Goal: Use online tool/utility: Utilize a website feature to perform a specific function

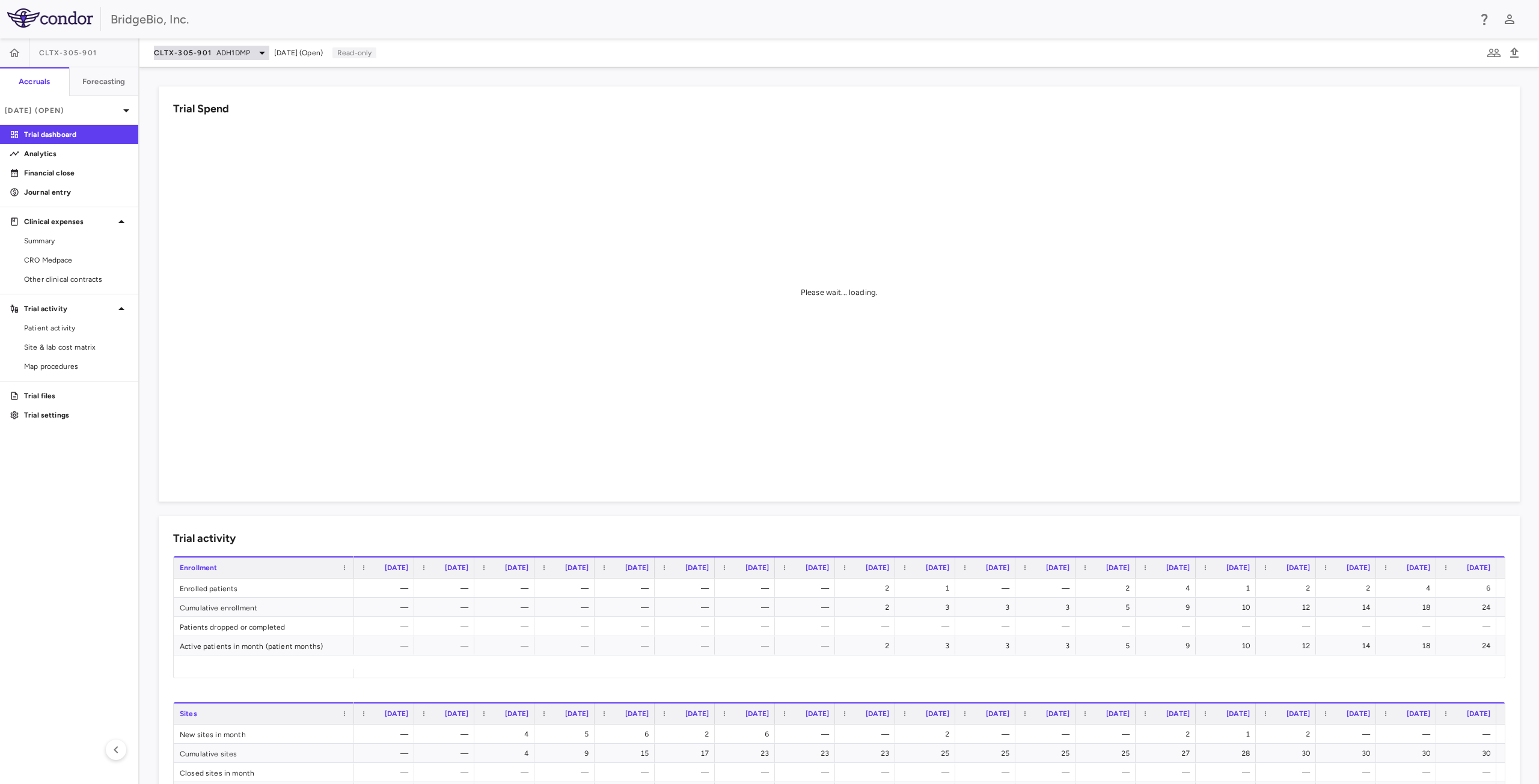
click at [253, 49] on div "CLTX-305-901 ADH1DMP" at bounding box center [212, 53] width 115 height 15
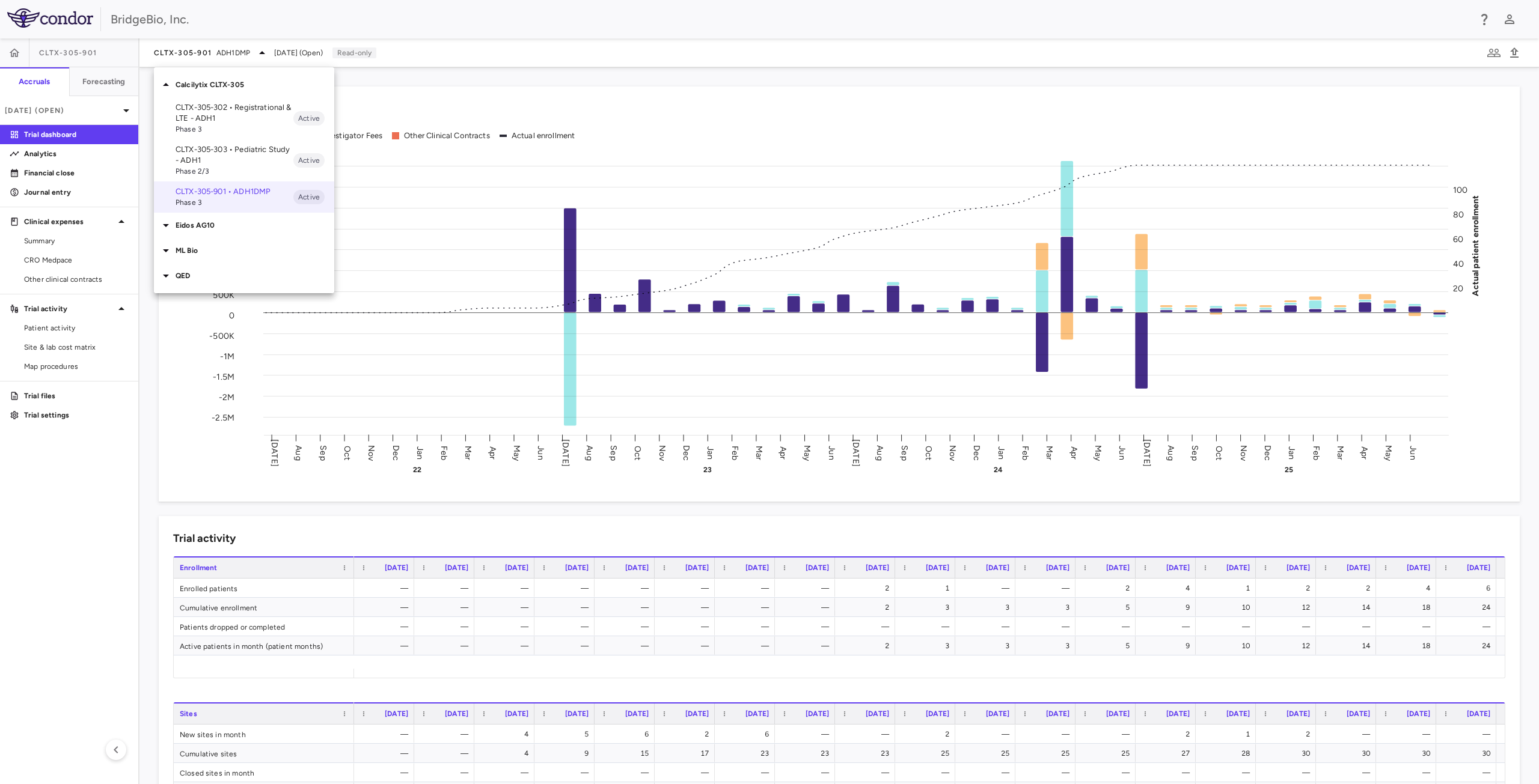
click at [197, 270] on p "QED" at bounding box center [255, 276] width 158 height 11
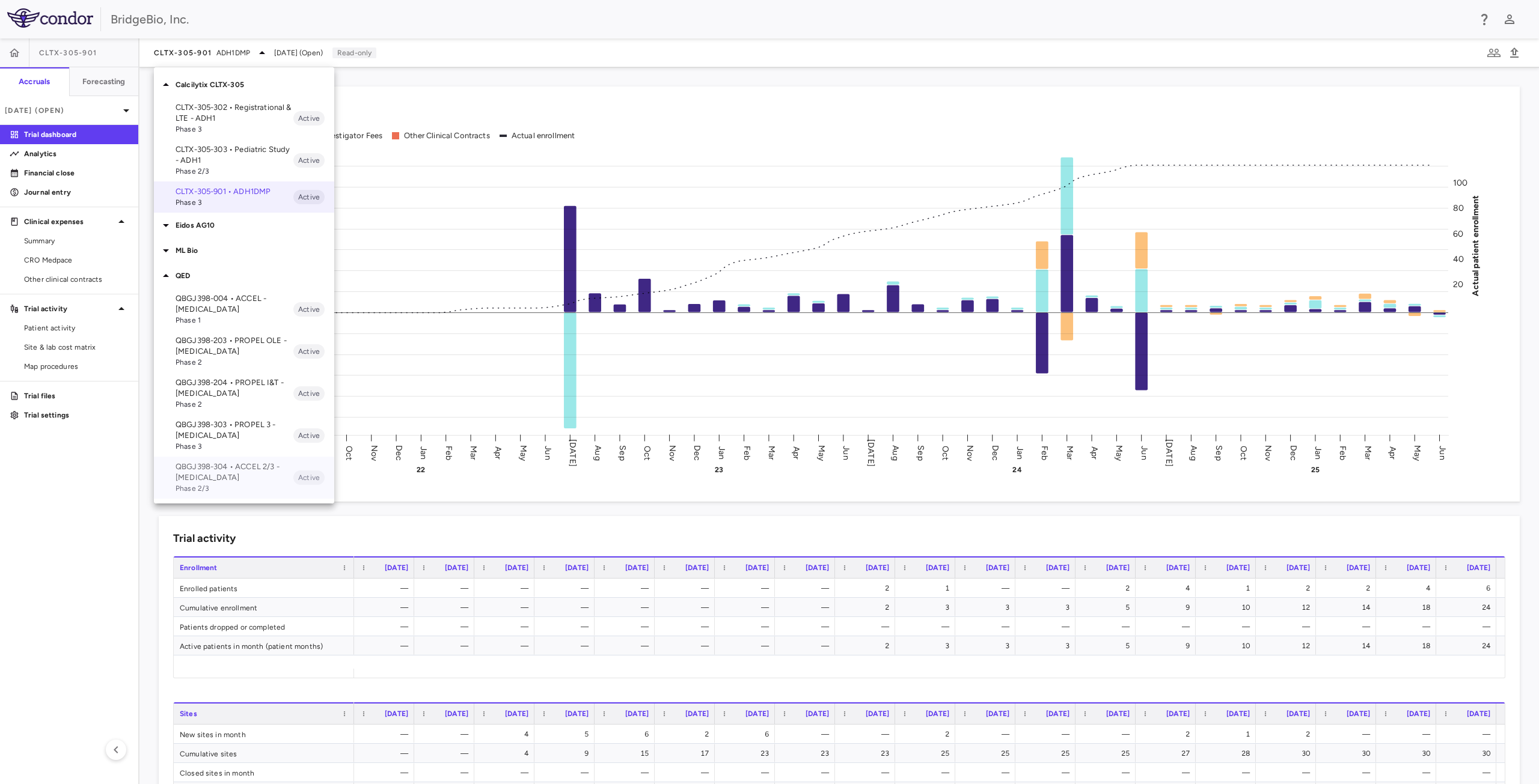
click at [224, 470] on p "QBGJ398-304 • ACCEL 2/3 - [MEDICAL_DATA]" at bounding box center [235, 473] width 118 height 22
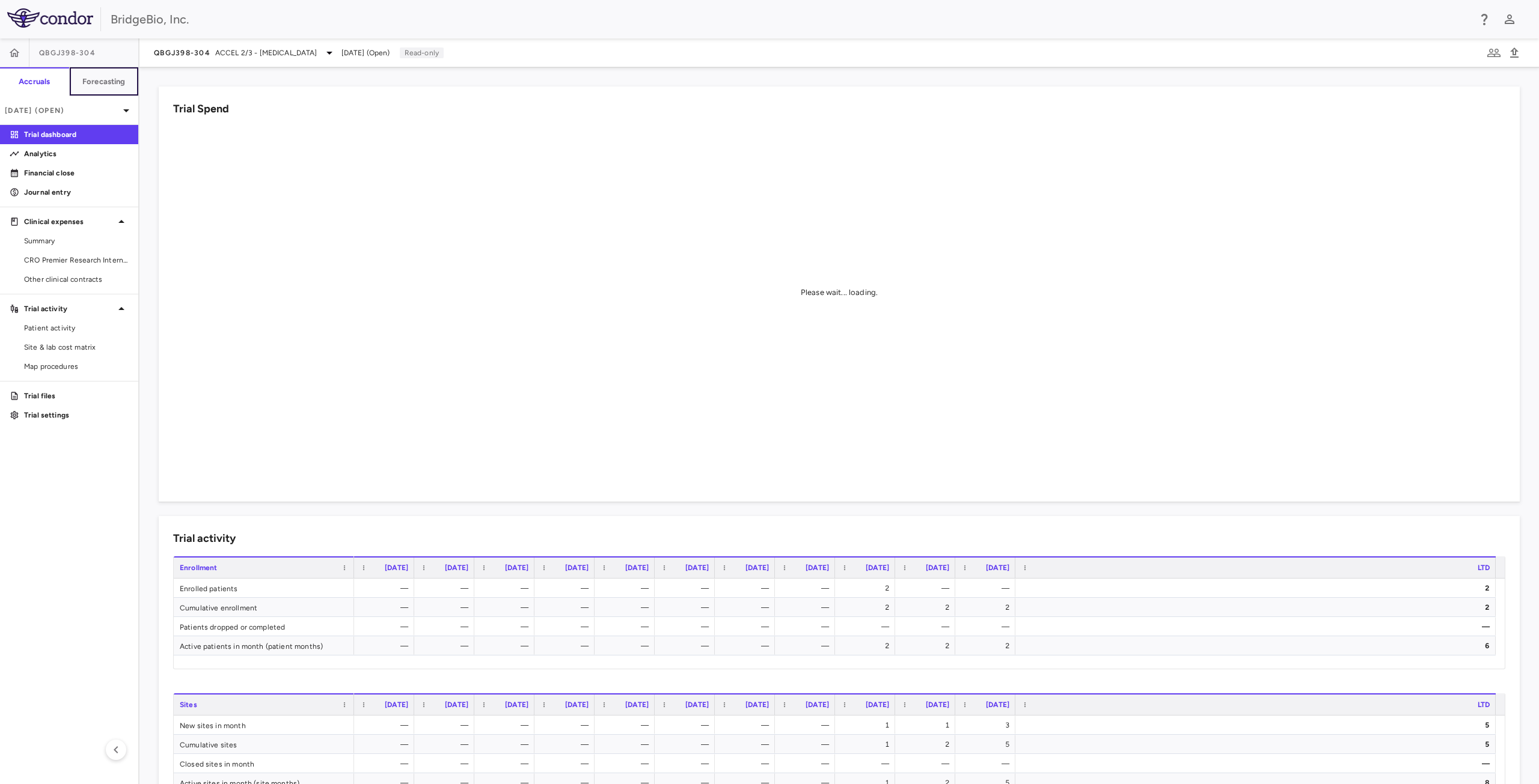
drag, startPoint x: 115, startPoint y: 88, endPoint x: 213, endPoint y: 216, distance: 161.2
click at [115, 88] on button "Forecasting" at bounding box center [104, 81] width 70 height 28
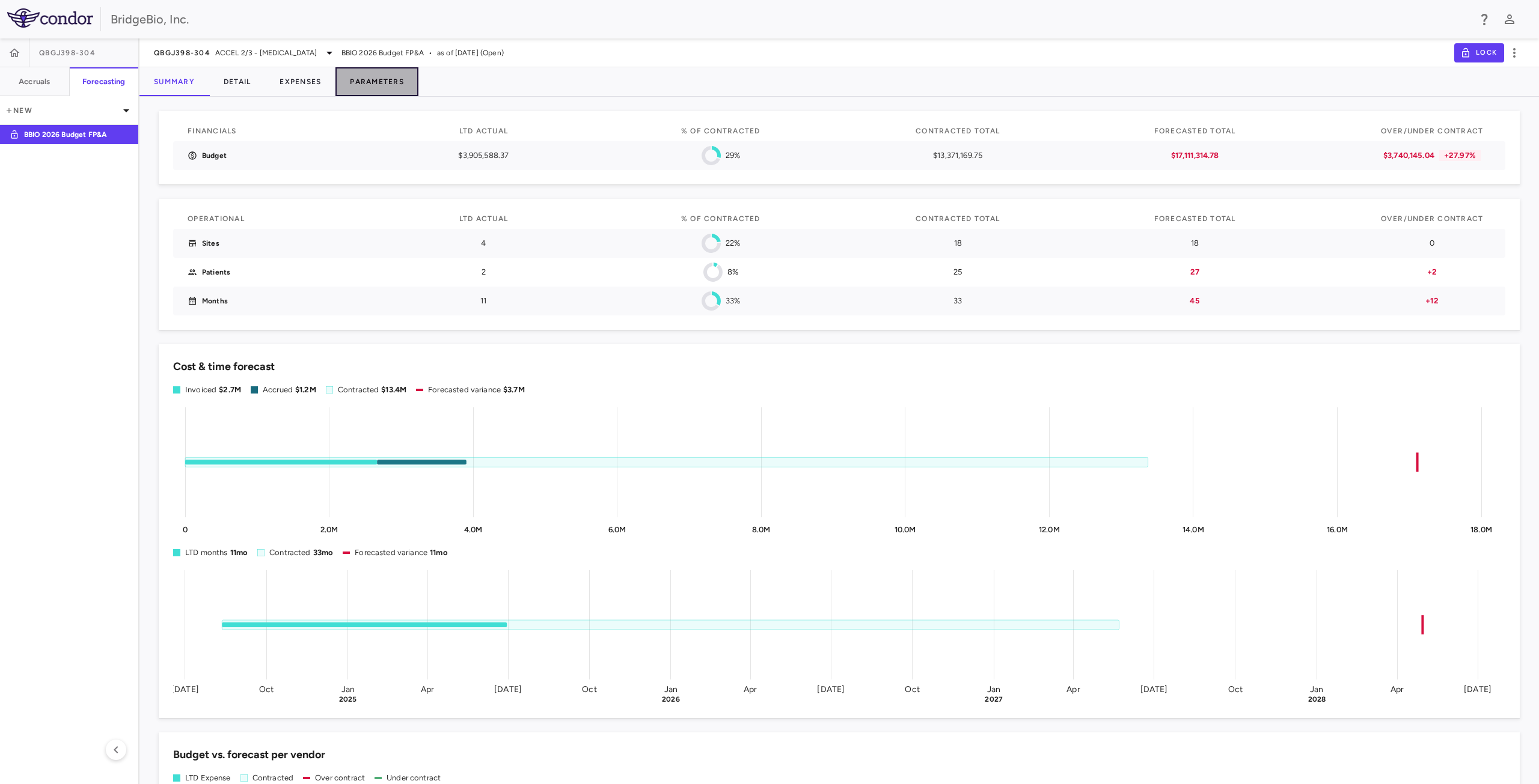
click at [385, 85] on button "Parameters" at bounding box center [377, 81] width 83 height 28
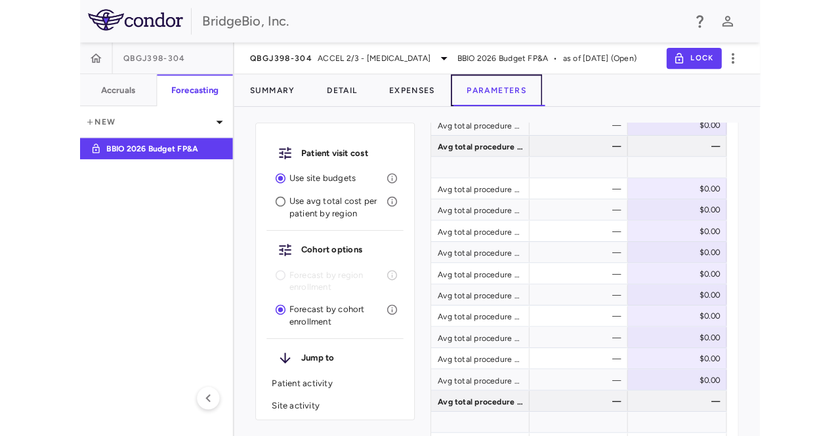
scroll to position [2046, 0]
